Goal: Information Seeking & Learning: Check status

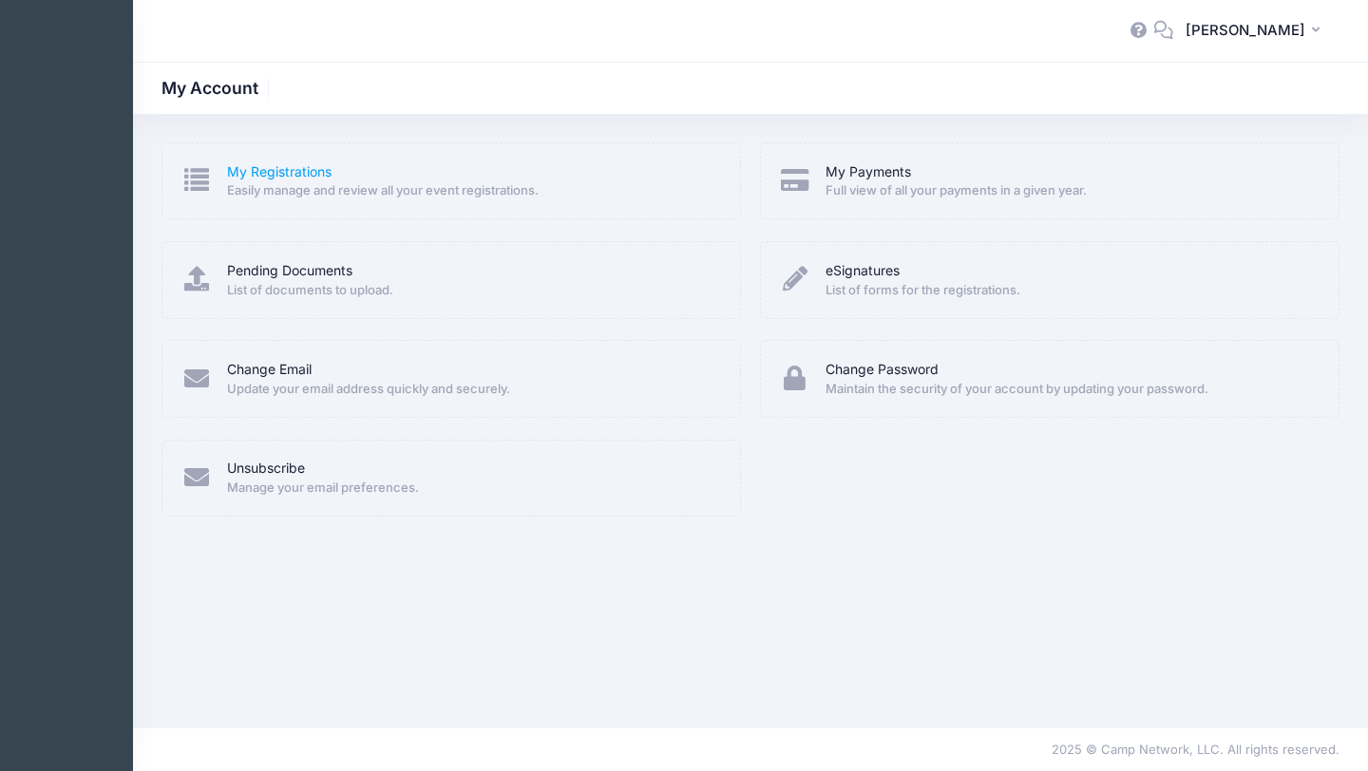
click at [331, 178] on link "My Registrations" at bounding box center [279, 172] width 104 height 20
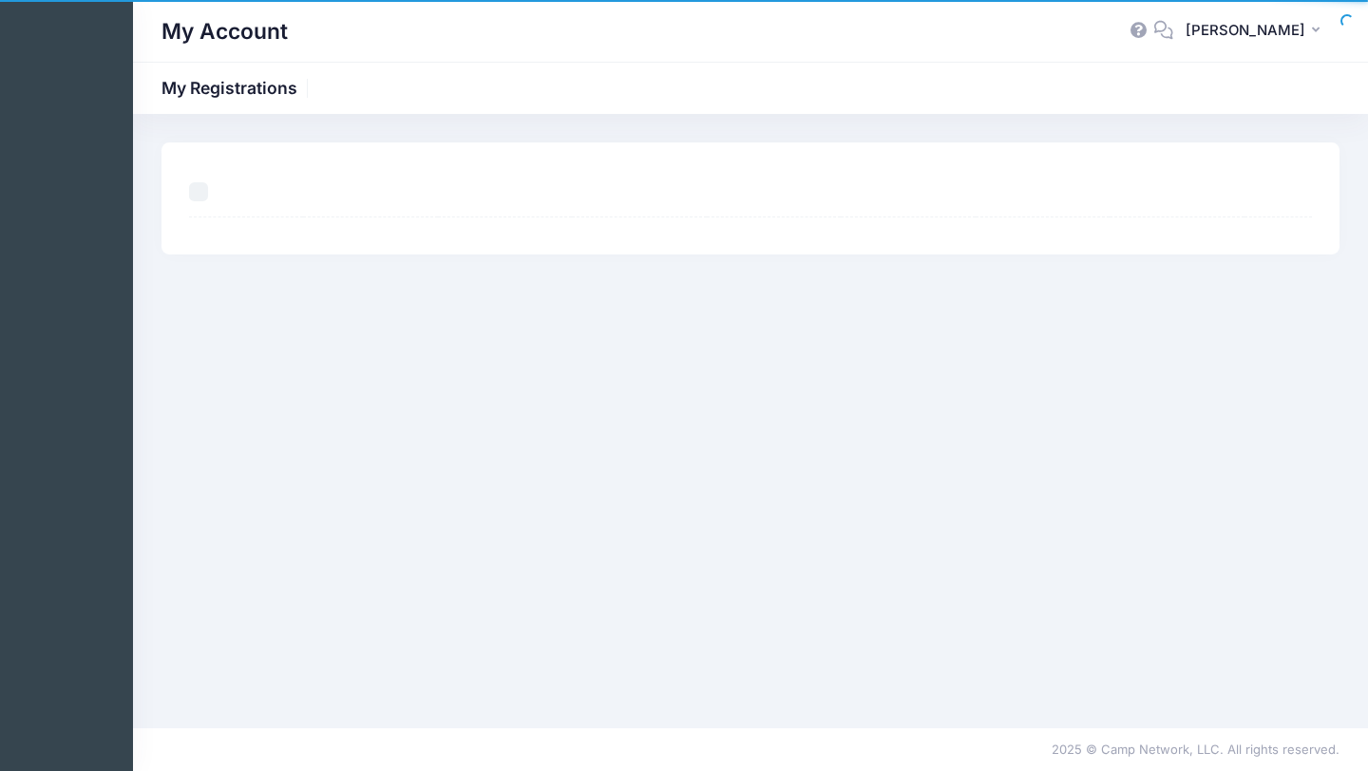
select select "50"
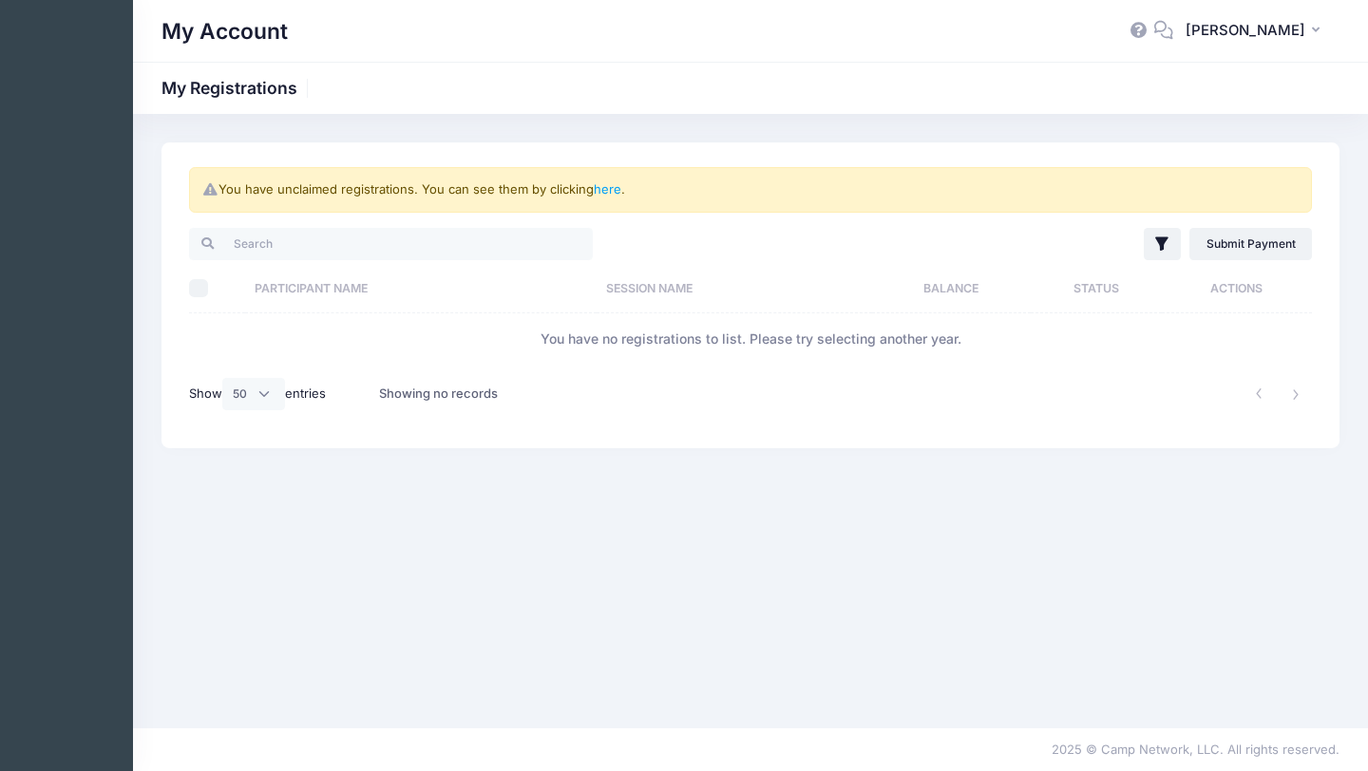
click at [202, 32] on h1 "My Account" at bounding box center [224, 31] width 126 height 44
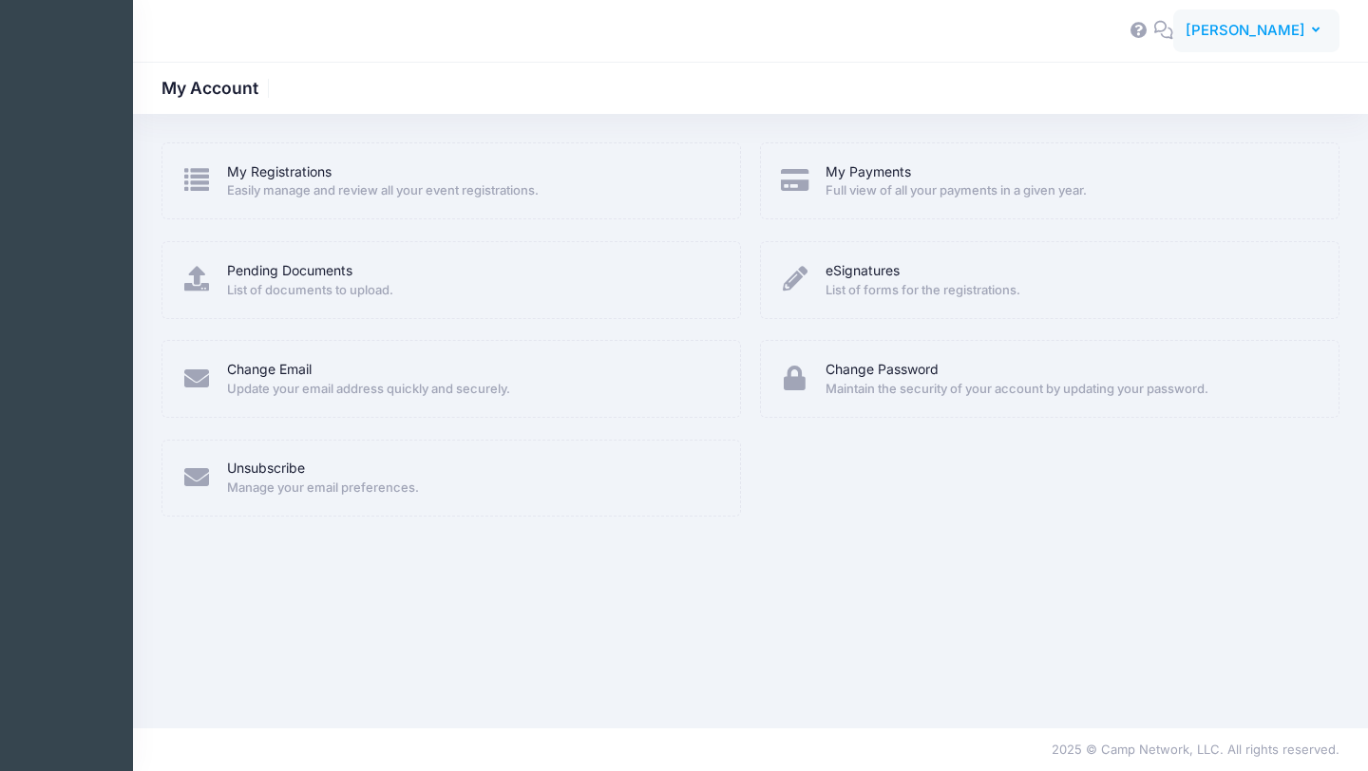
click at [1284, 30] on span "[PERSON_NAME]" at bounding box center [1245, 30] width 120 height 21
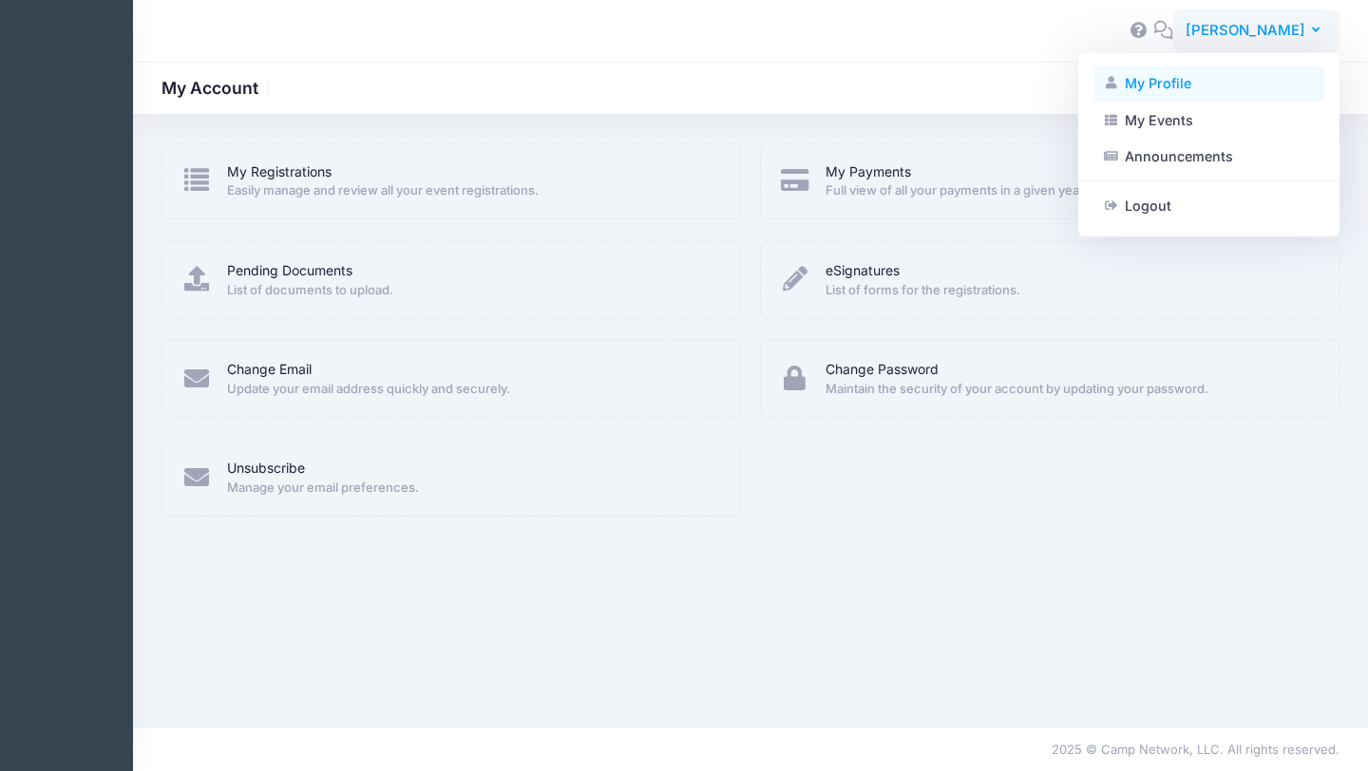
click at [1207, 87] on link "My Profile" at bounding box center [1208, 84] width 231 height 36
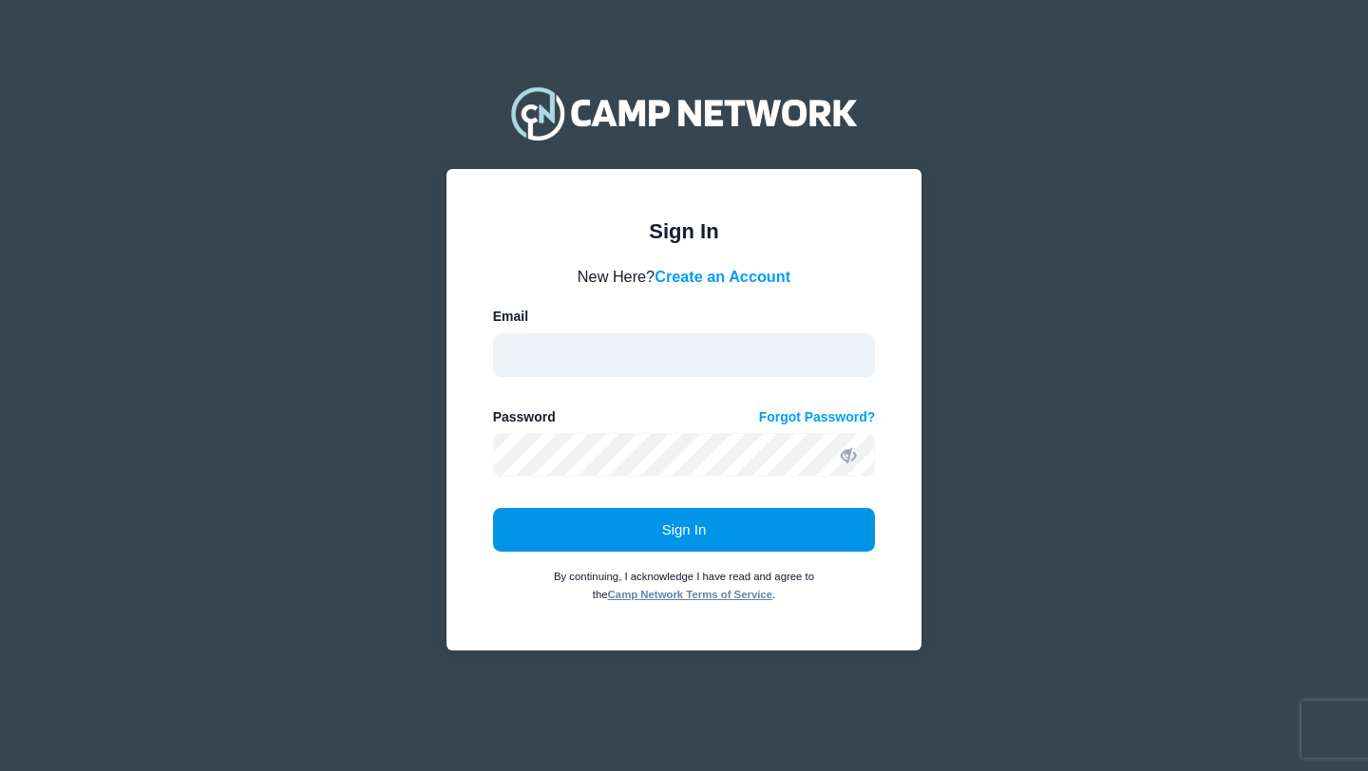
type input "[EMAIL_ADDRESS][DOMAIN_NAME]"
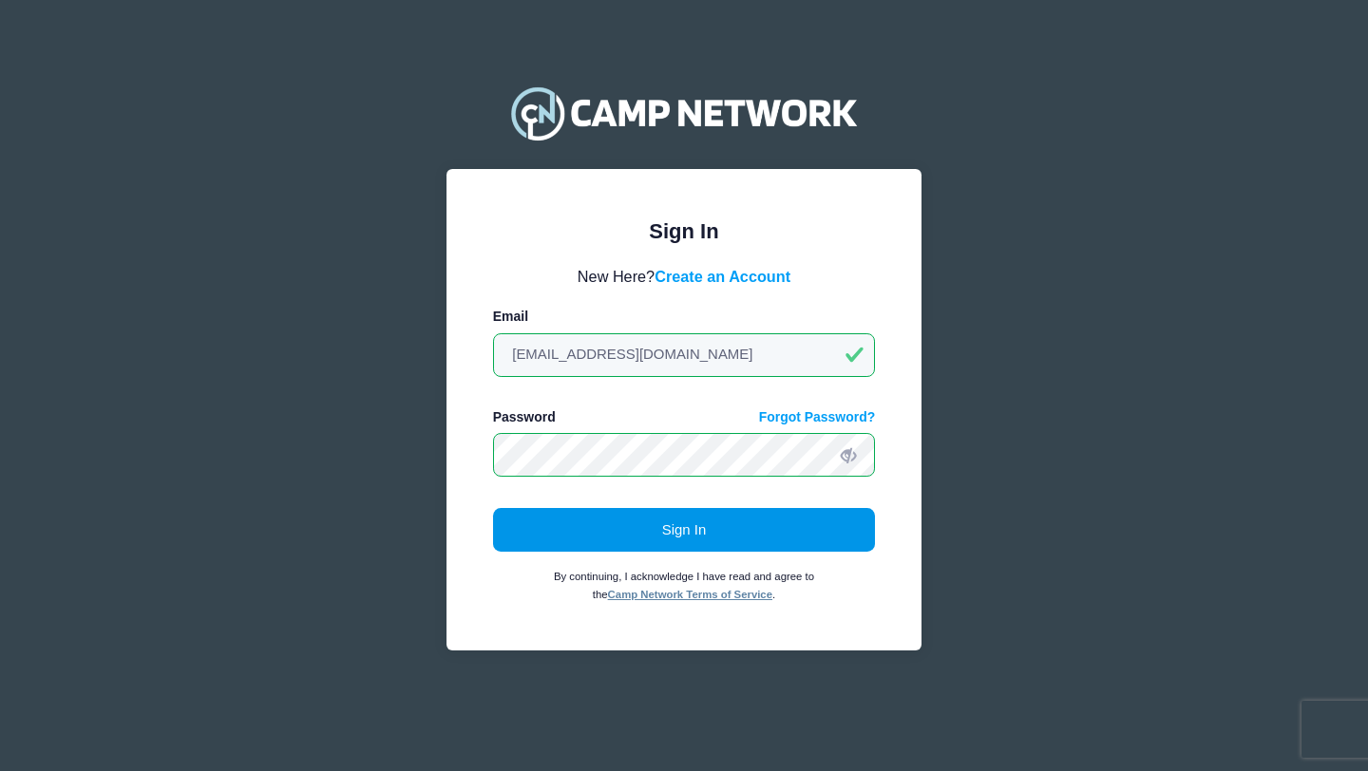
click at [780, 518] on button "Sign In" at bounding box center [684, 530] width 383 height 44
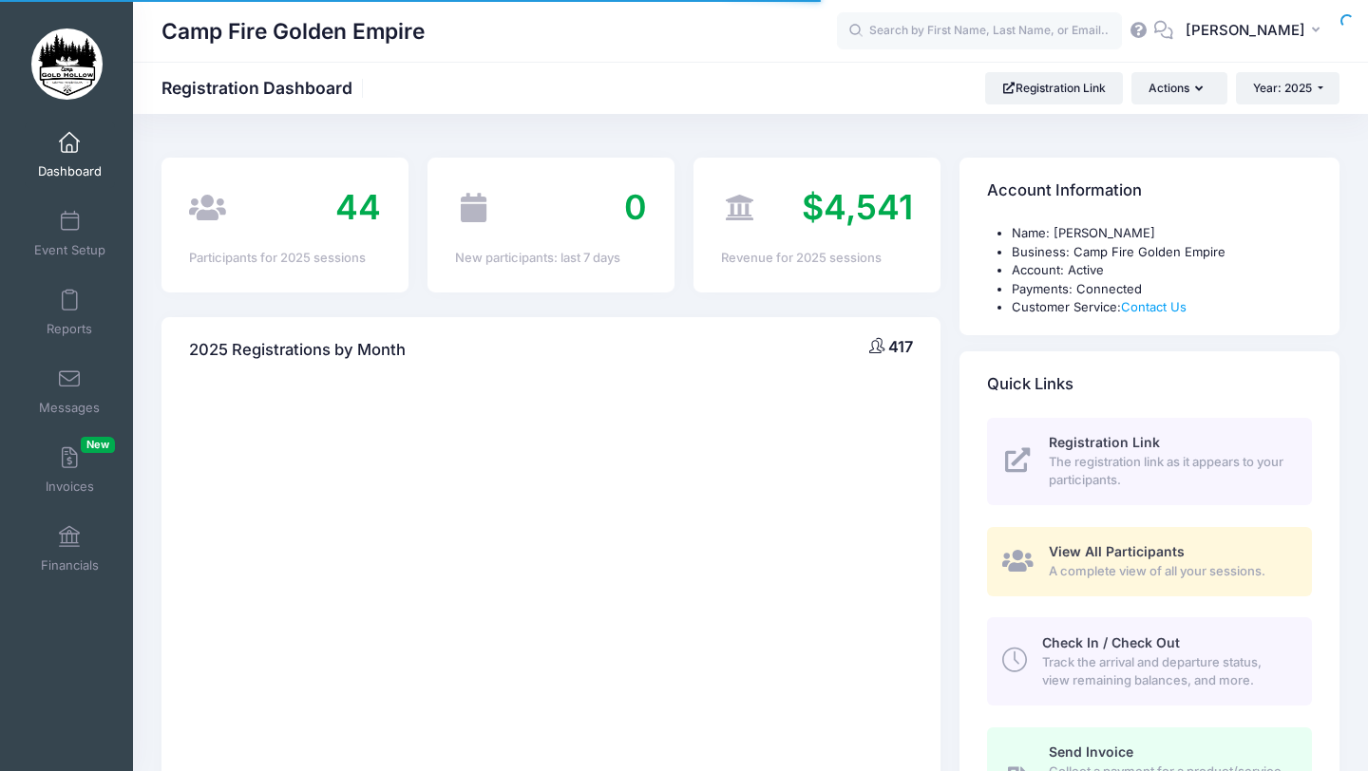
select select
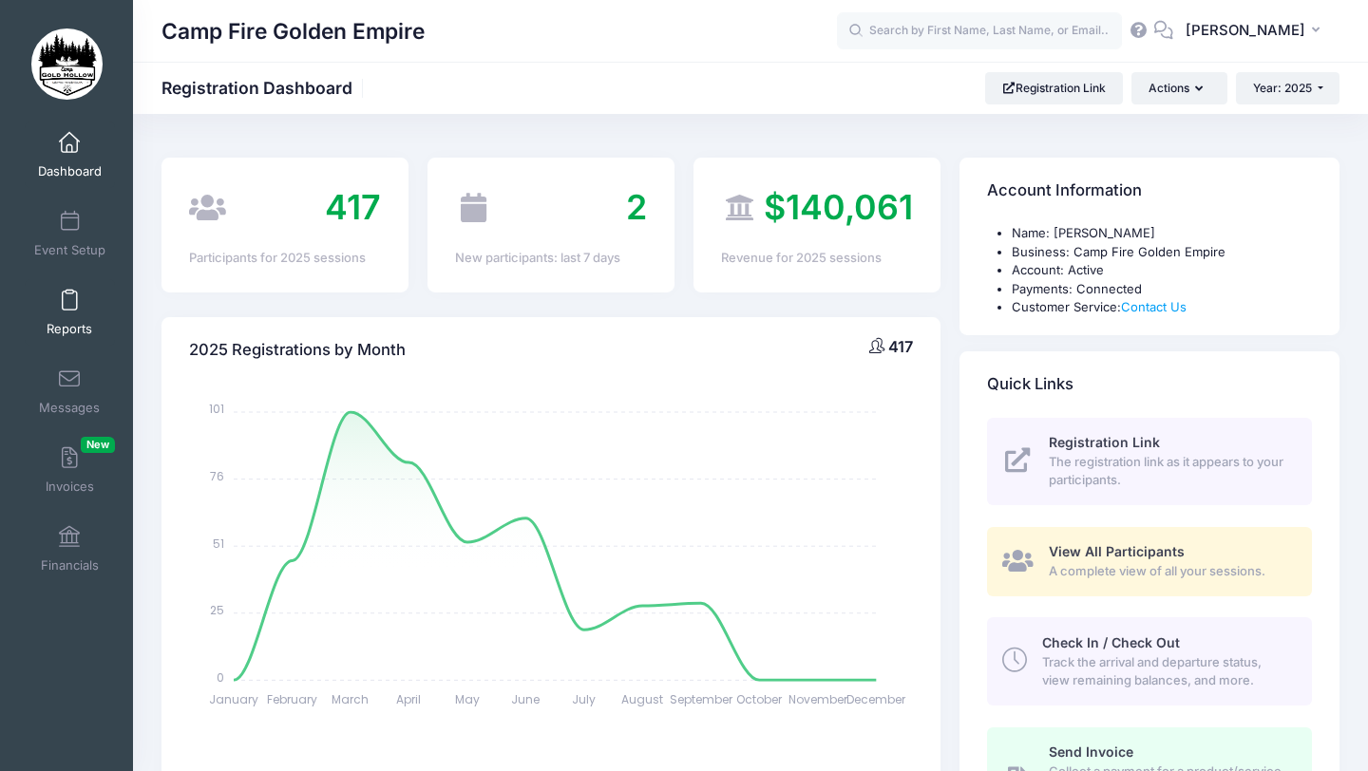
click at [77, 321] on span "Reports" at bounding box center [70, 329] width 46 height 16
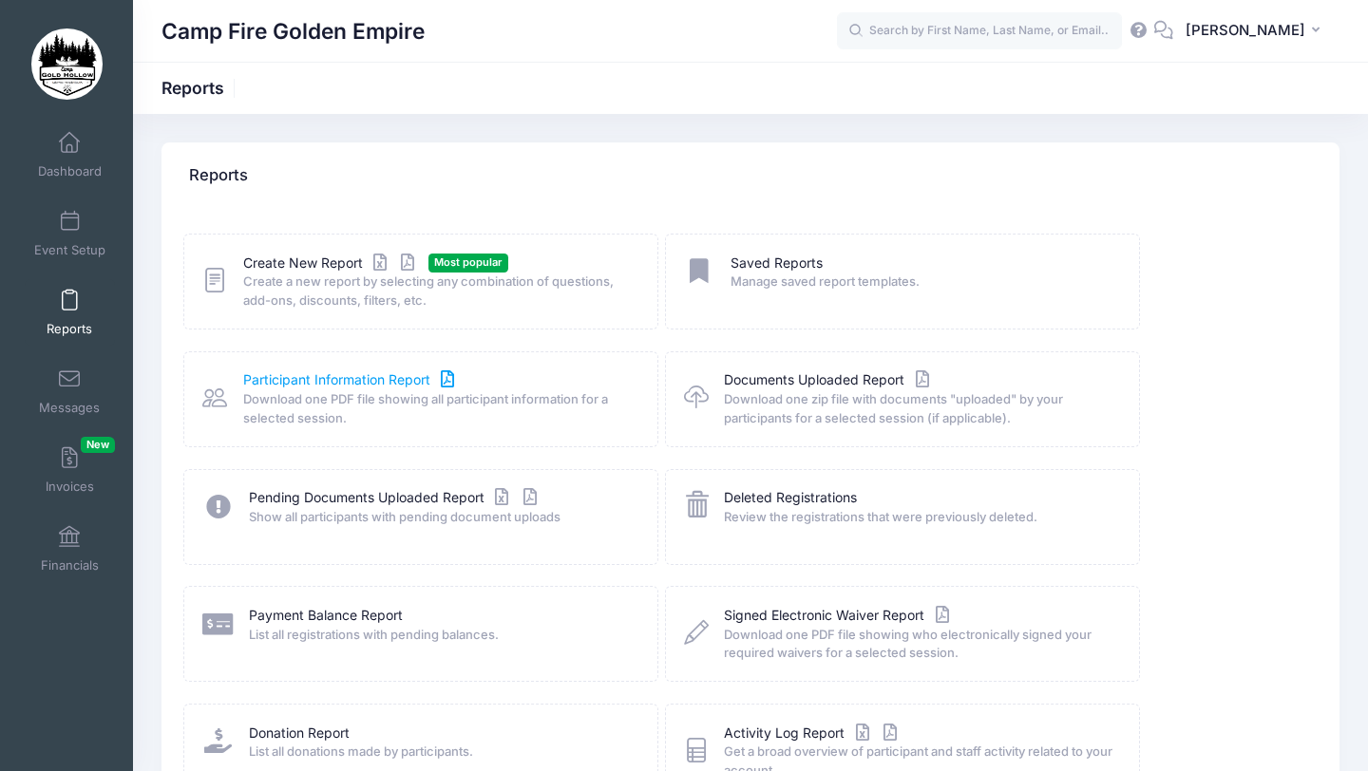
click at [266, 383] on link "Participant Information Report" at bounding box center [351, 380] width 216 height 20
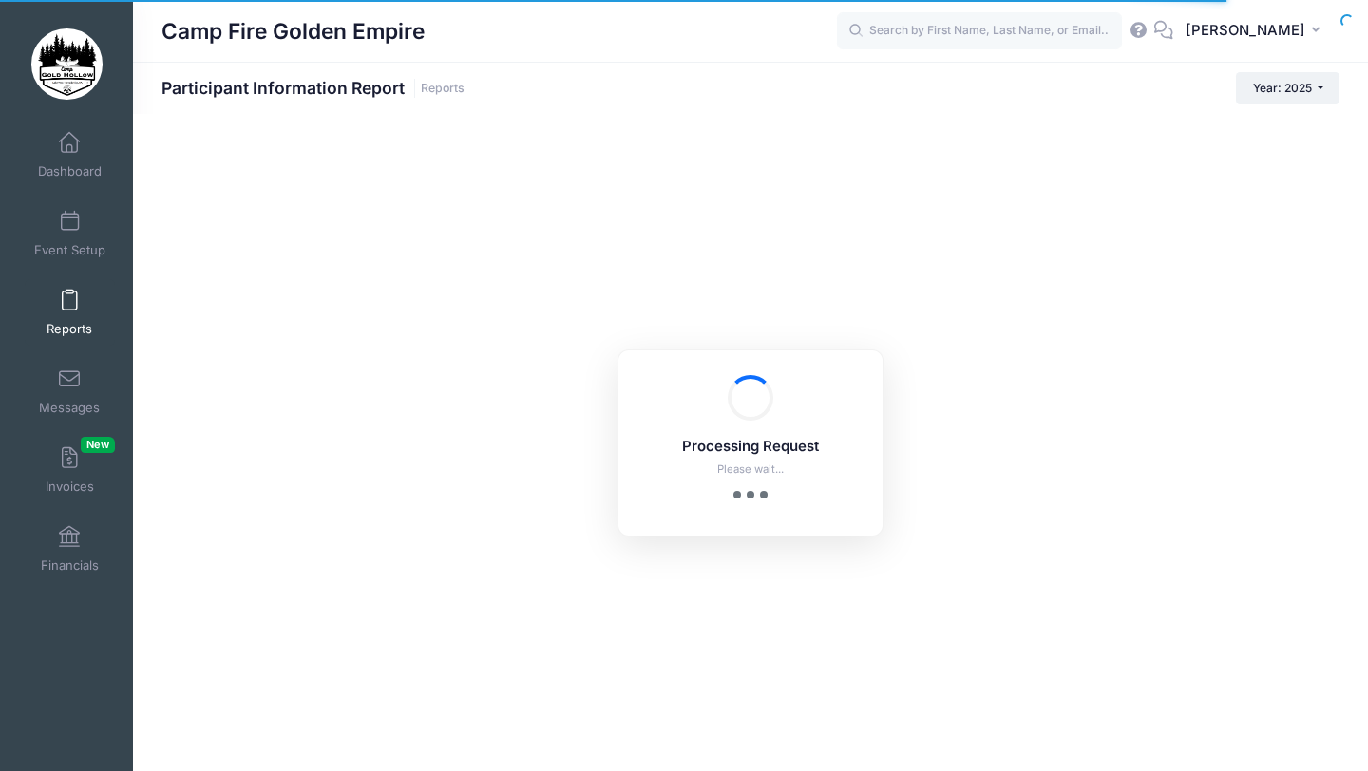
checkbox input "true"
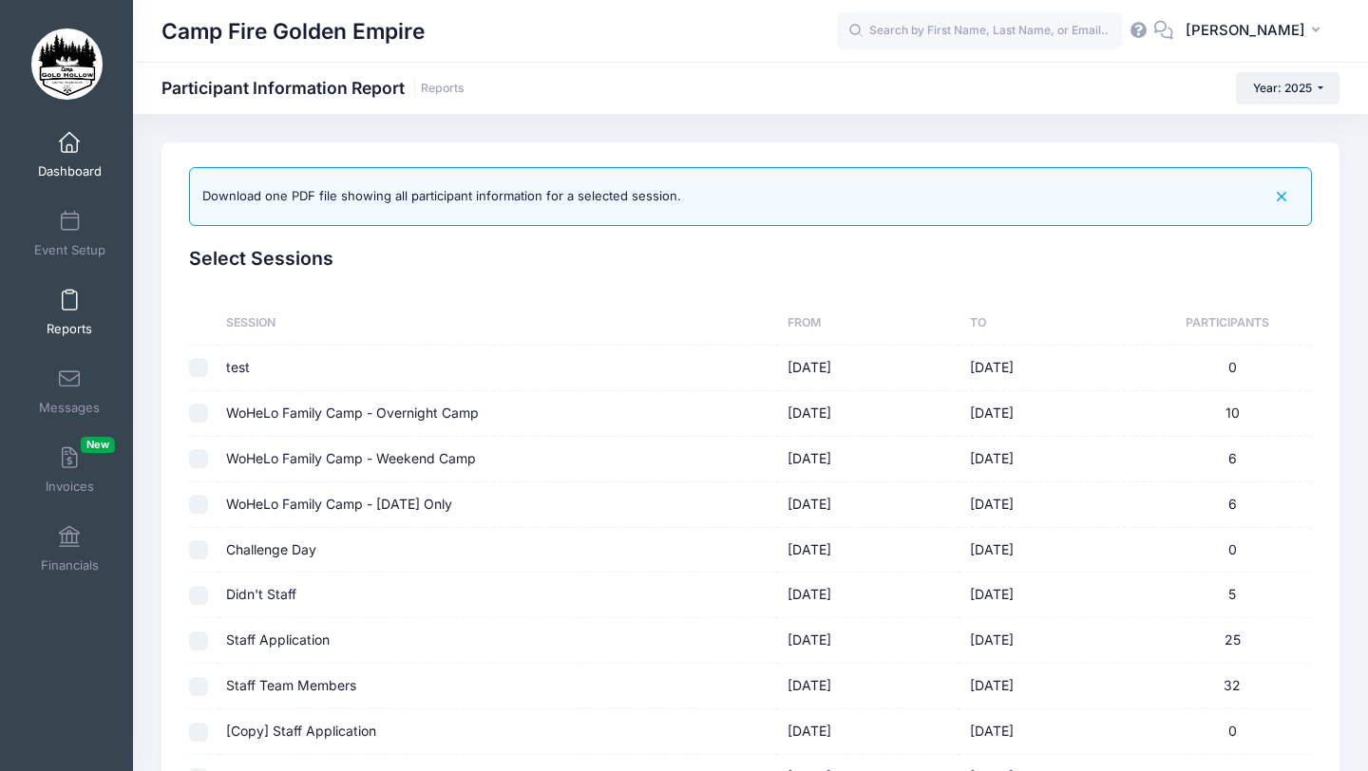
click at [80, 165] on span "Dashboard" at bounding box center [70, 171] width 64 height 16
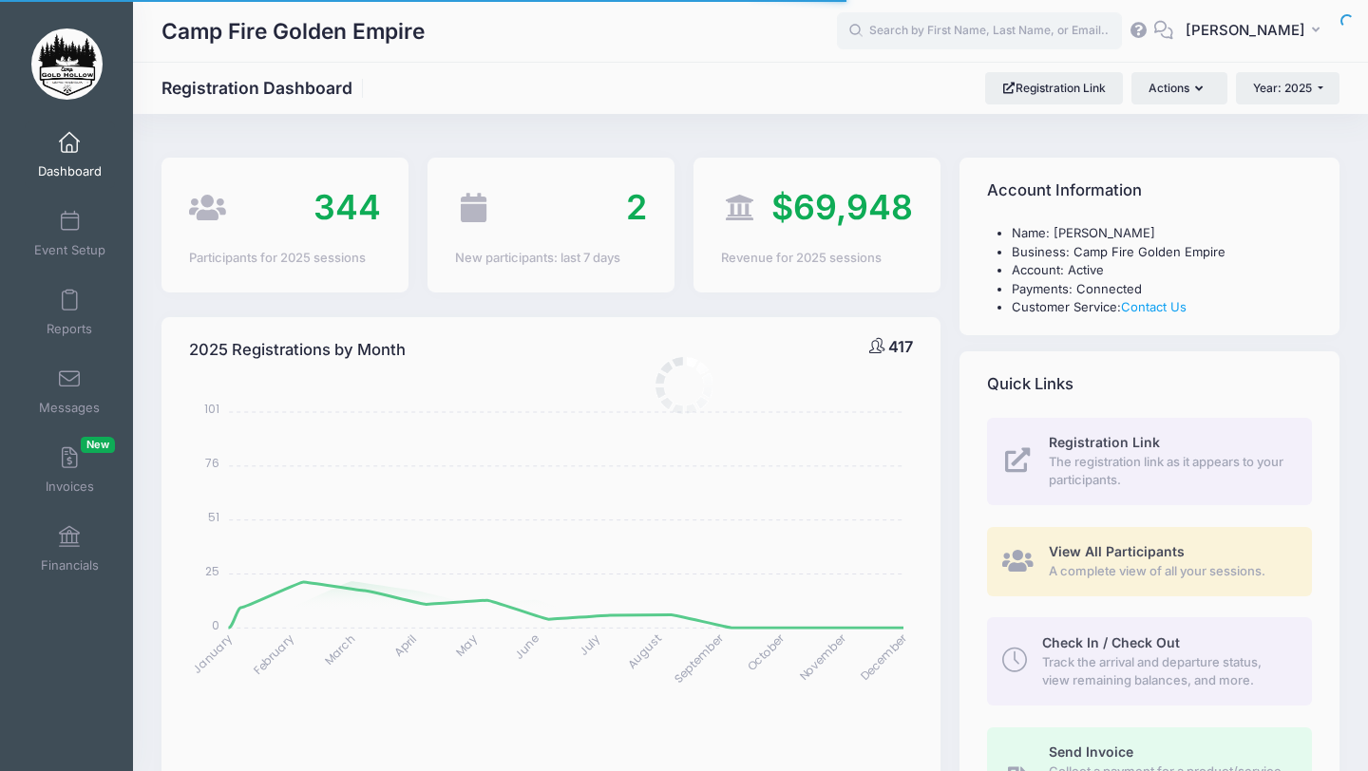
select select
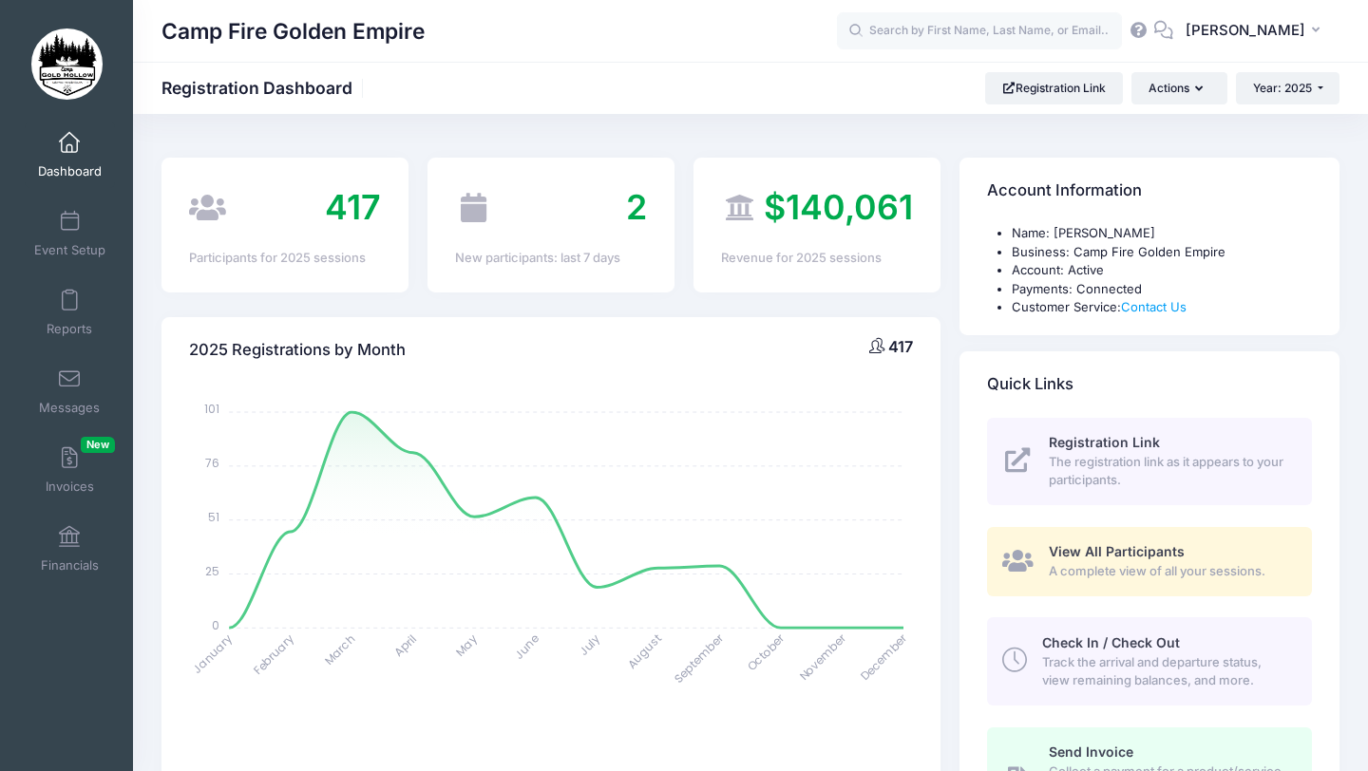
click at [1036, 554] on link "View All Participants A complete view of all your sessions." at bounding box center [1149, 561] width 325 height 69
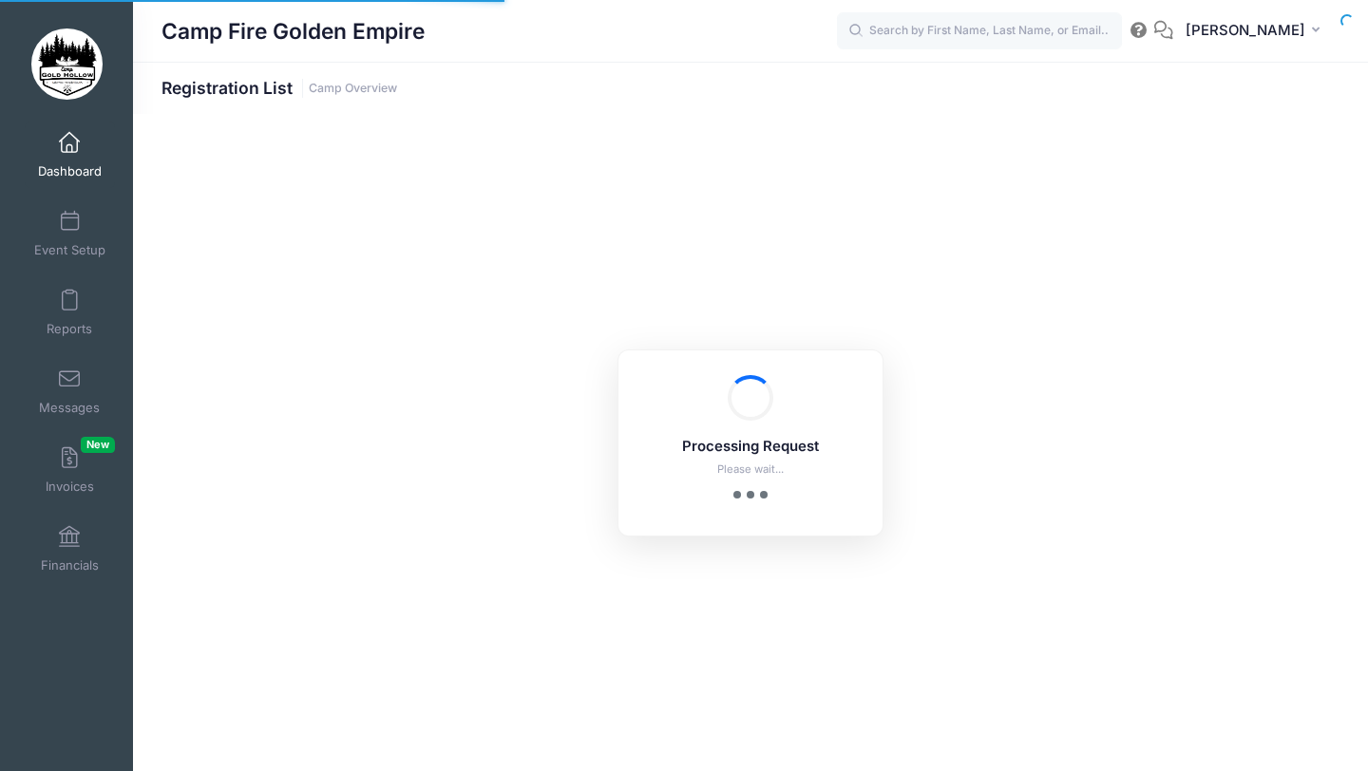
select select "10"
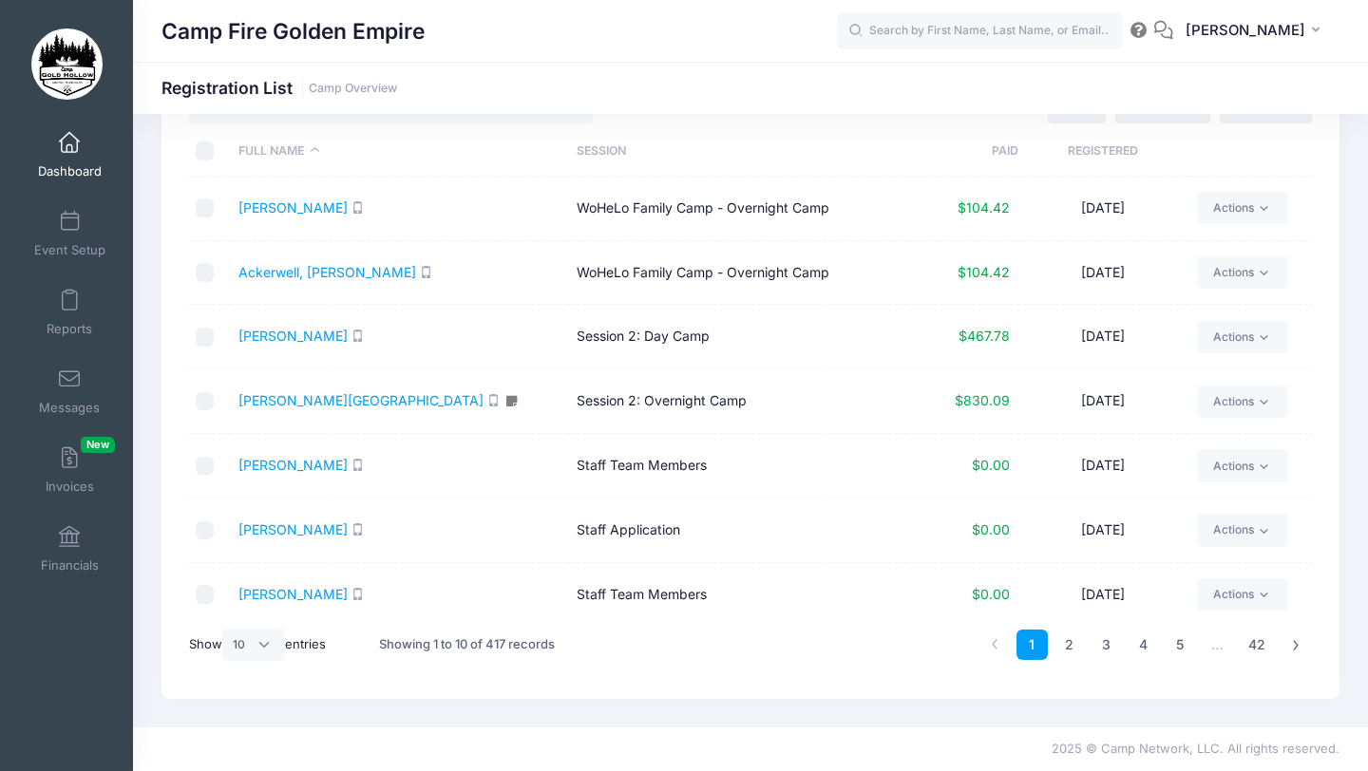
click at [492, 90] on div "Camp Fire Golden Empire Registration List Camp Overview" at bounding box center [750, 88] width 1235 height 27
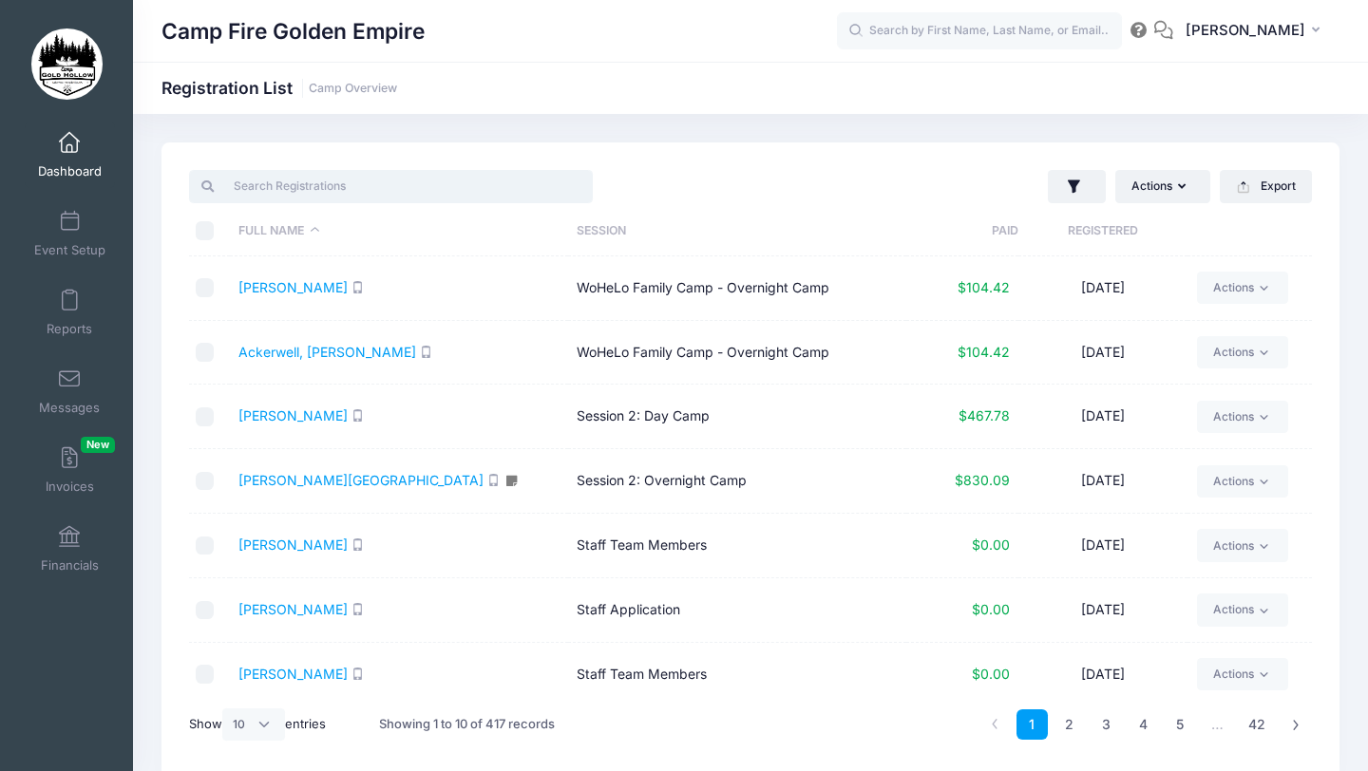
click at [446, 194] on input "search" at bounding box center [391, 186] width 404 height 32
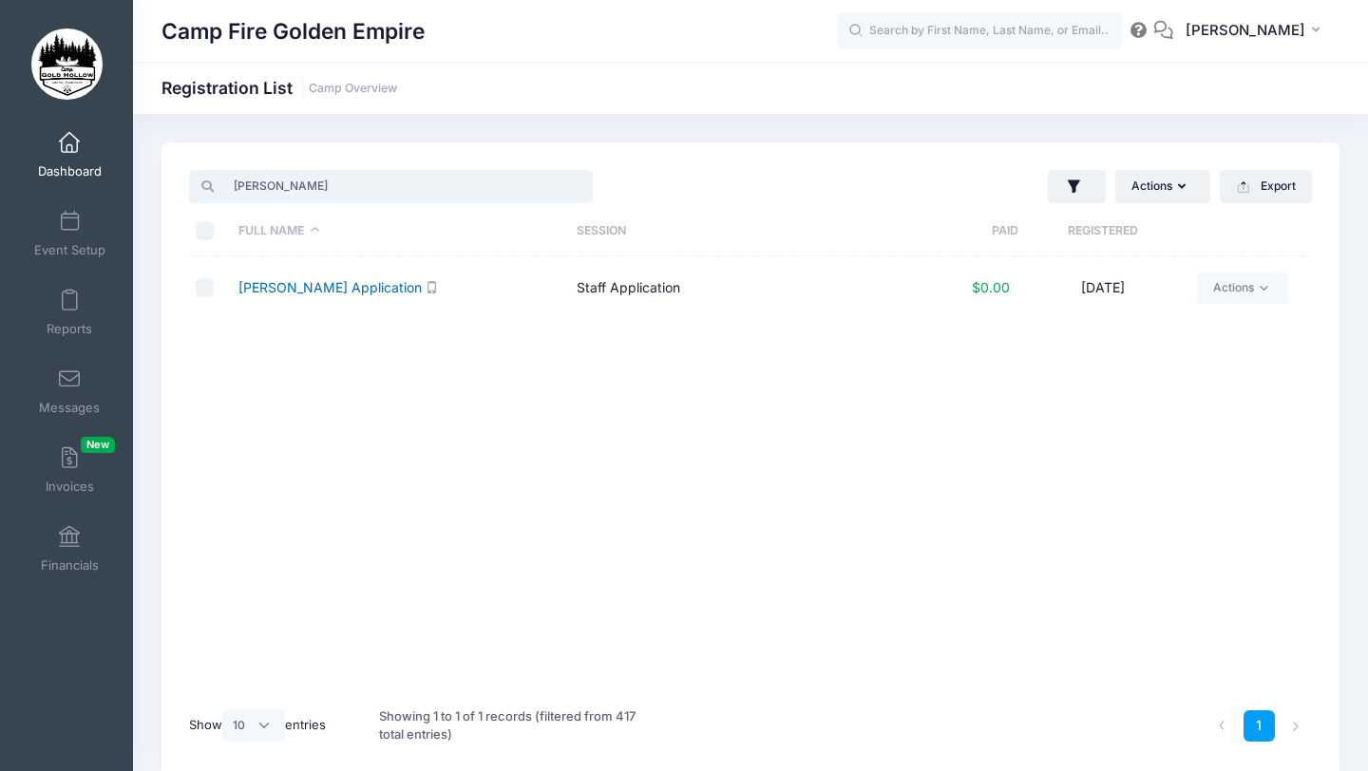
type input "emik"
click at [394, 292] on link "Hendee, Emiko Withdrew Application" at bounding box center [329, 287] width 183 height 16
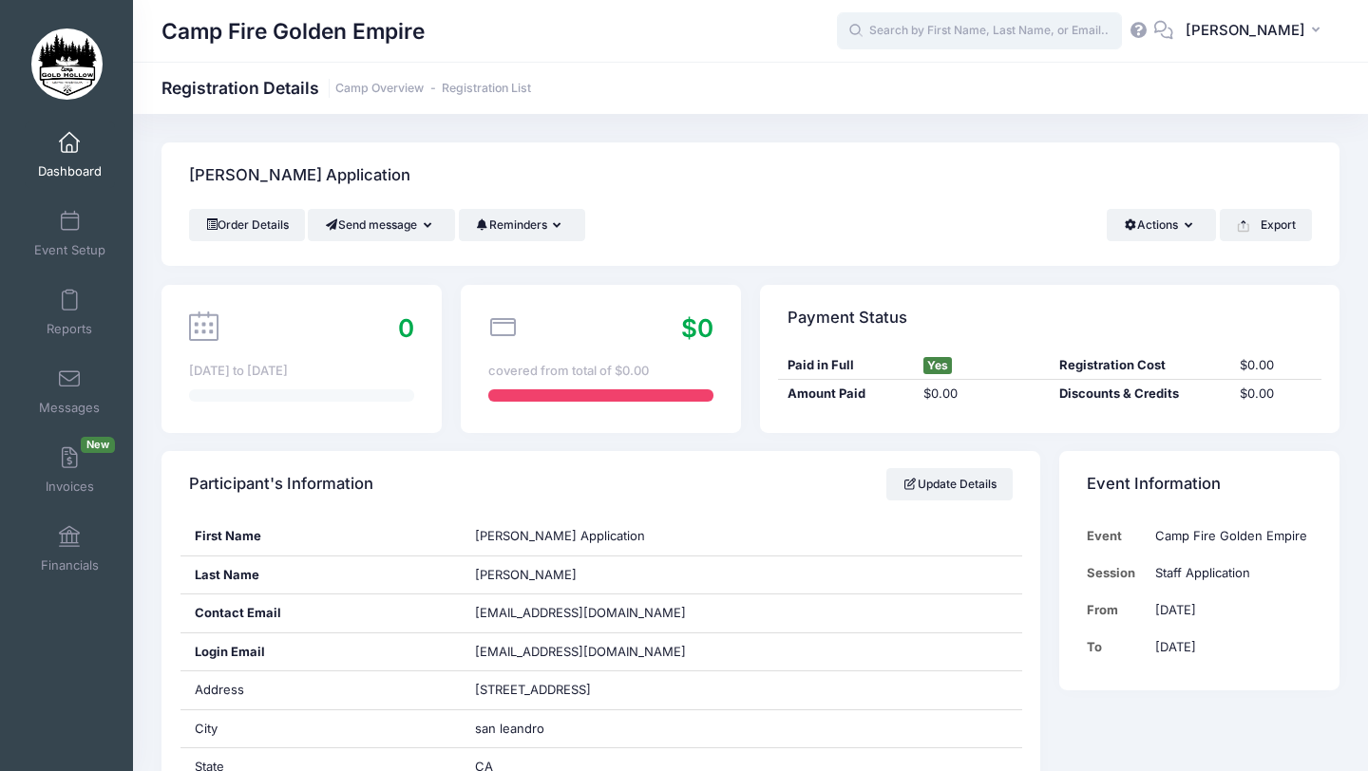
click at [969, 41] on input "text" at bounding box center [979, 31] width 285 height 38
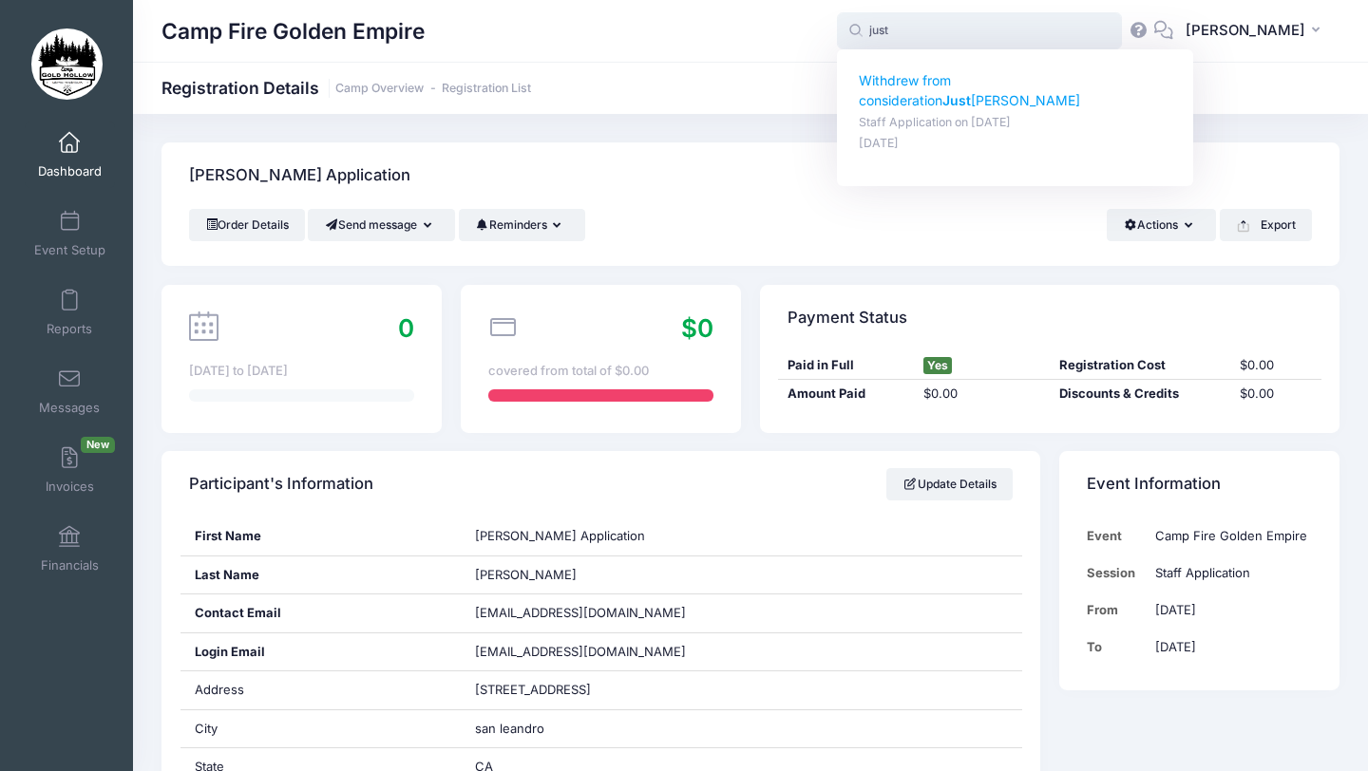
click at [1025, 82] on p "Withdrew from consideration Just [PERSON_NAME]" at bounding box center [1015, 91] width 313 height 40
type input "Withdrew from consideration [PERSON_NAME] (Staff Application, [DATE])"
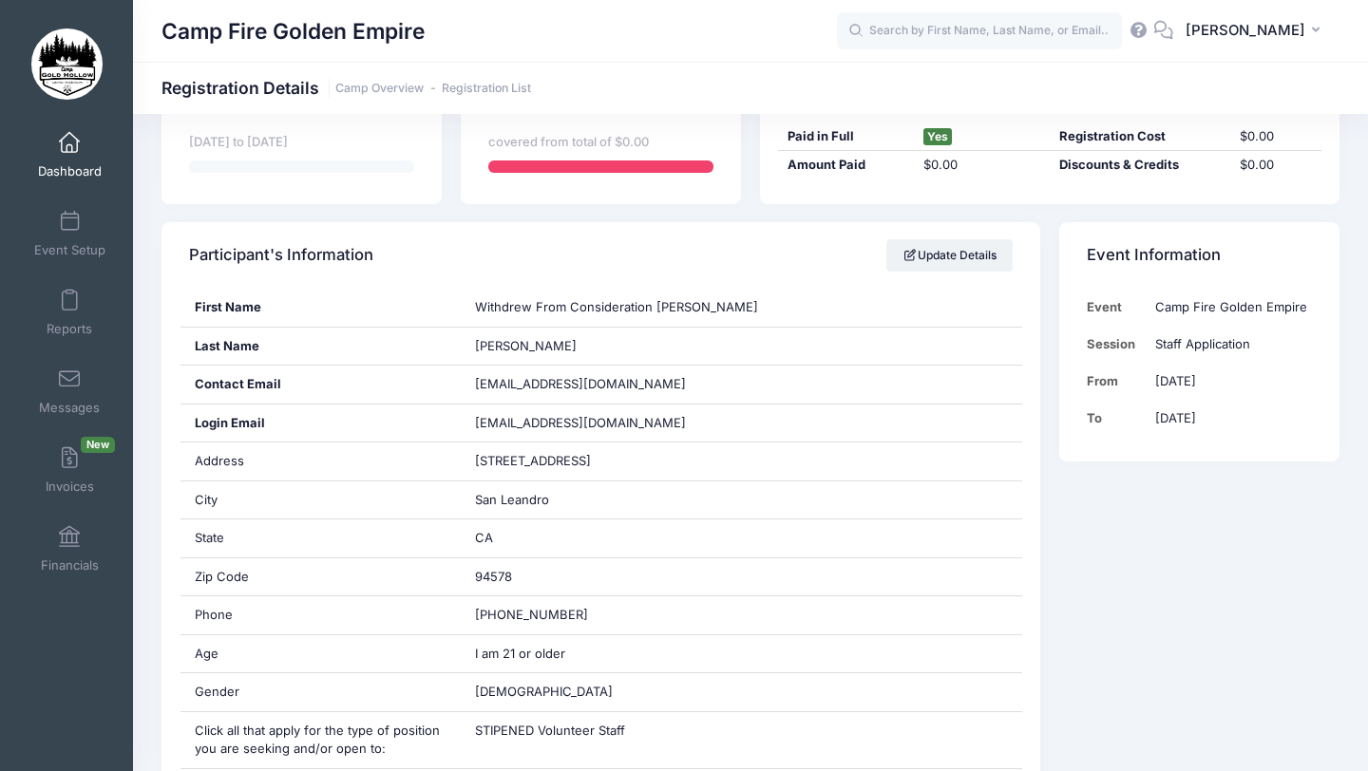
scroll to position [105, 0]
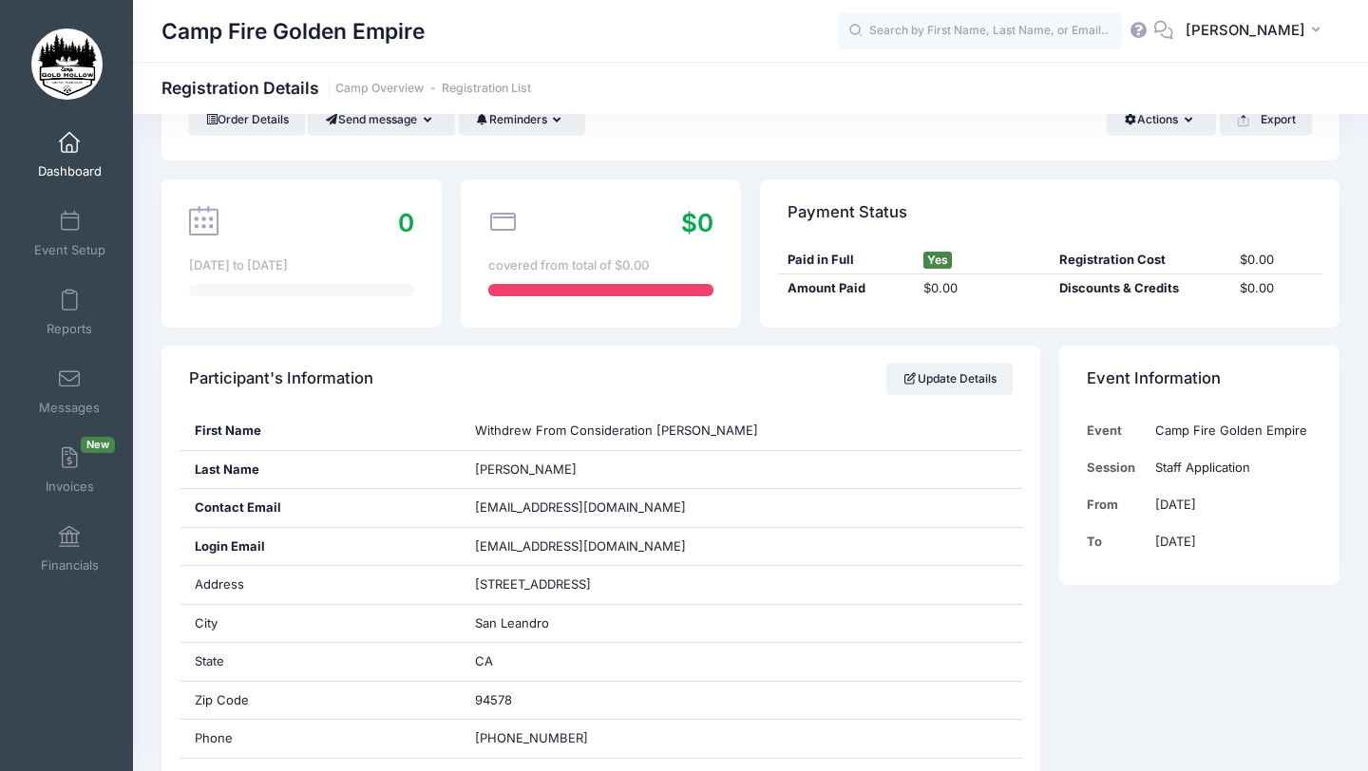
click at [80, 151] on link "Dashboard" at bounding box center [70, 155] width 90 height 66
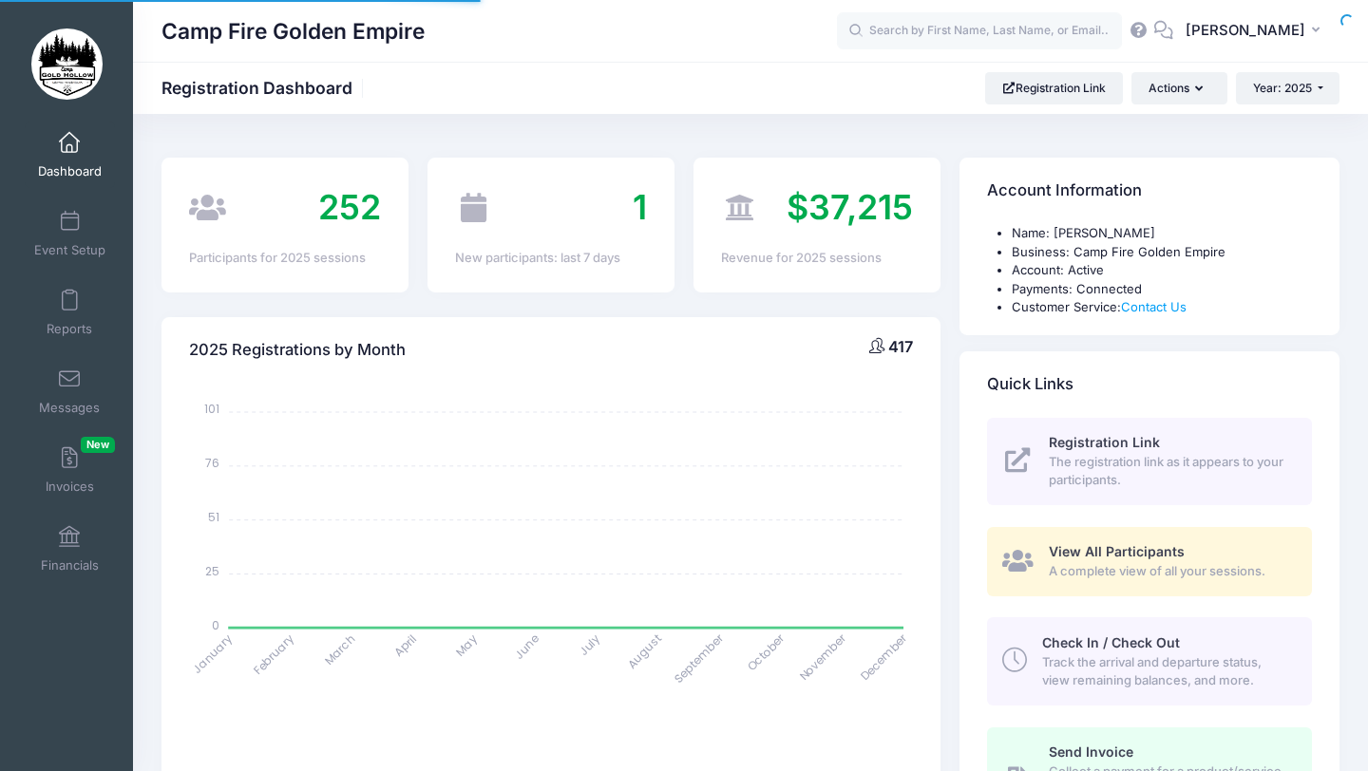
select select
